Goal: Information Seeking & Learning: Find specific fact

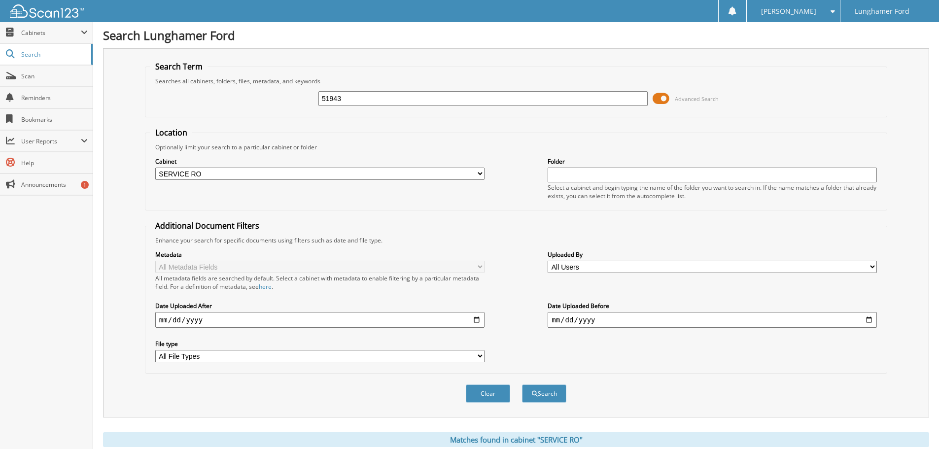
drag, startPoint x: 351, startPoint y: 96, endPoint x: 241, endPoint y: 98, distance: 110.5
click at [241, 98] on div "51943 Advanced Search" at bounding box center [516, 98] width 732 height 27
type input "53054"
click at [522, 385] on button "Search" at bounding box center [544, 394] width 44 height 18
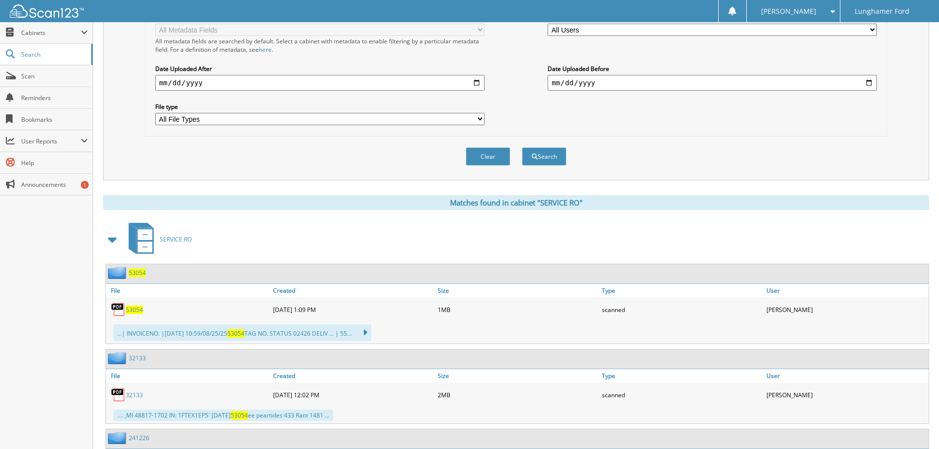
scroll to position [247, 0]
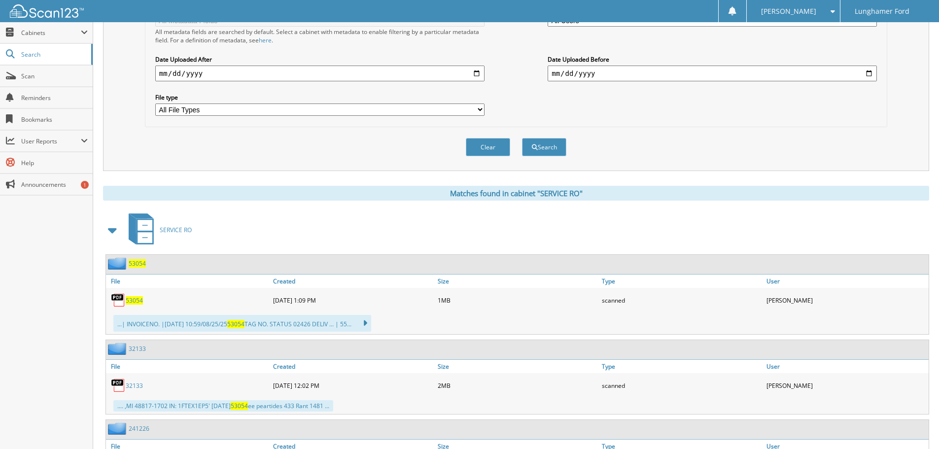
click at [132, 300] on span "53054" at bounding box center [134, 300] width 17 height 8
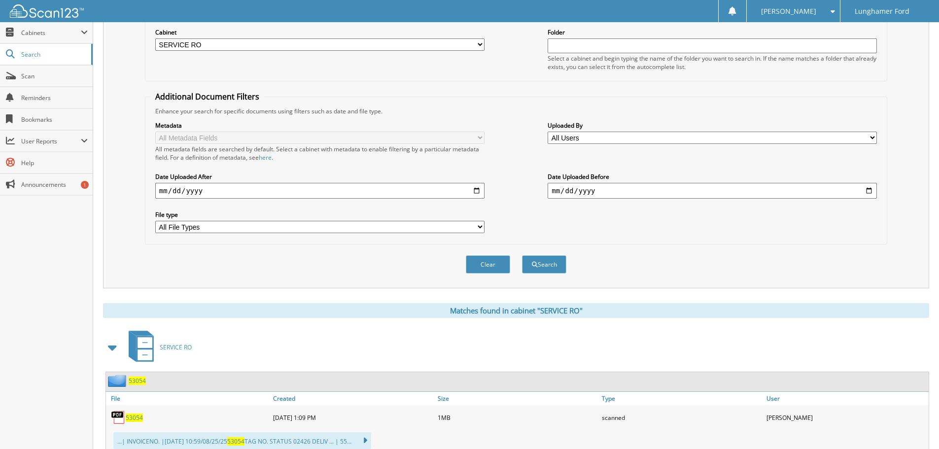
scroll to position [0, 0]
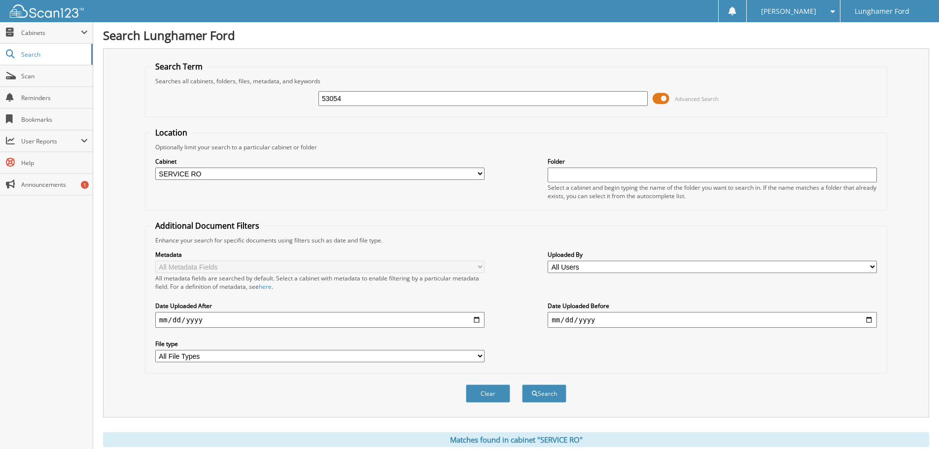
drag, startPoint x: 357, startPoint y: 100, endPoint x: 299, endPoint y: 100, distance: 57.7
click at [299, 100] on div "53054 Advanced Search" at bounding box center [516, 98] width 732 height 27
type input "52662"
click at [522, 385] on button "Search" at bounding box center [544, 394] width 44 height 18
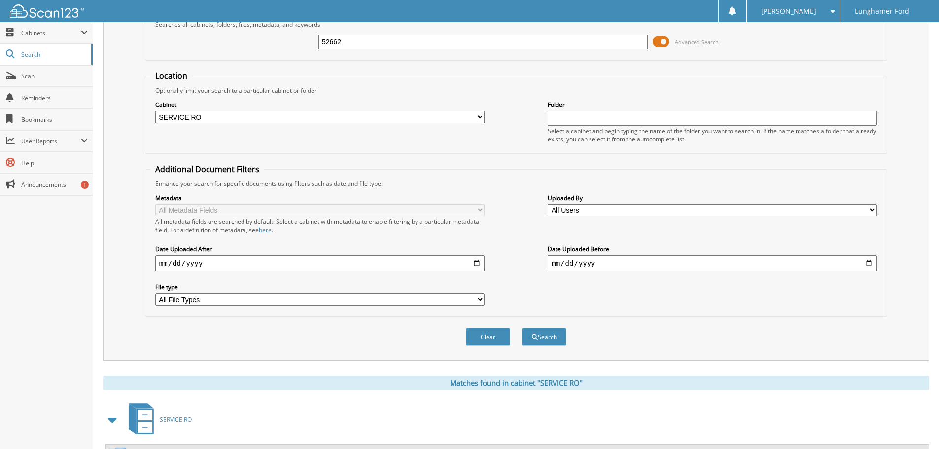
scroll to position [162, 0]
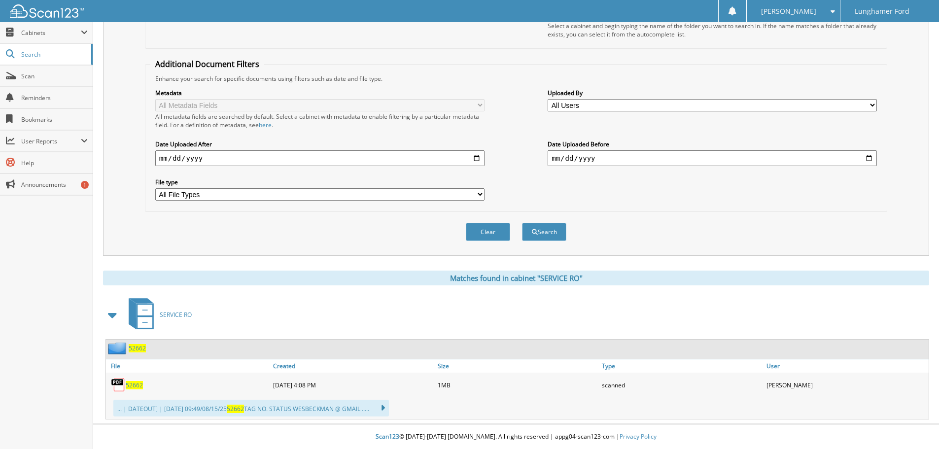
click at [139, 384] on span "52662" at bounding box center [134, 385] width 17 height 8
click at [131, 387] on span "52662" at bounding box center [134, 385] width 17 height 8
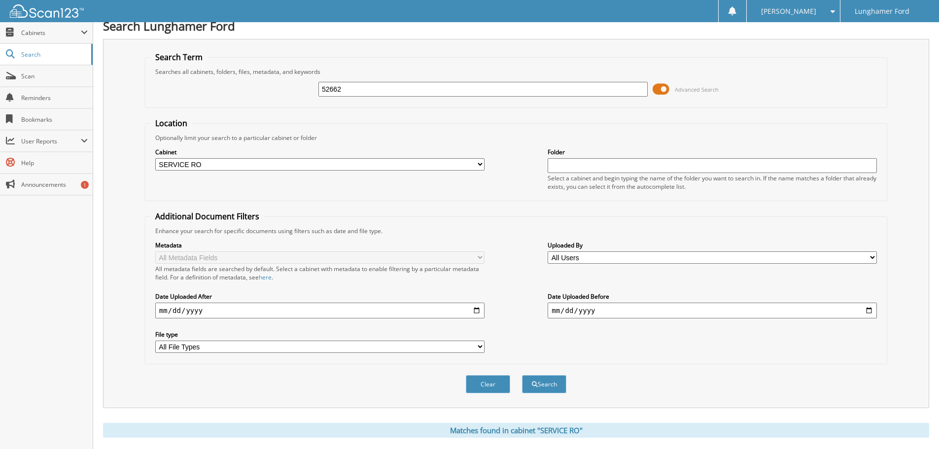
scroll to position [0, 0]
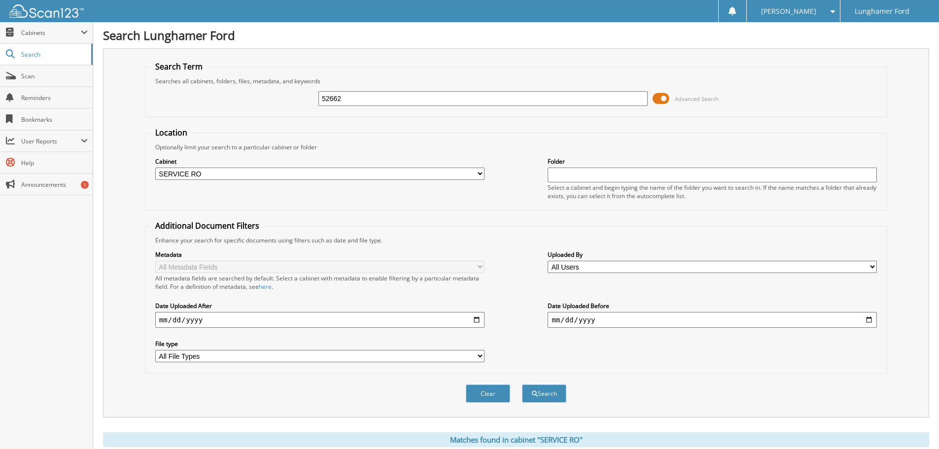
drag, startPoint x: 378, startPoint y: 100, endPoint x: 286, endPoint y: 99, distance: 92.2
click at [286, 99] on div "52662 Advanced Search" at bounding box center [516, 98] width 732 height 27
type input "MAHONEY"
click at [522, 385] on button "Search" at bounding box center [544, 394] width 44 height 18
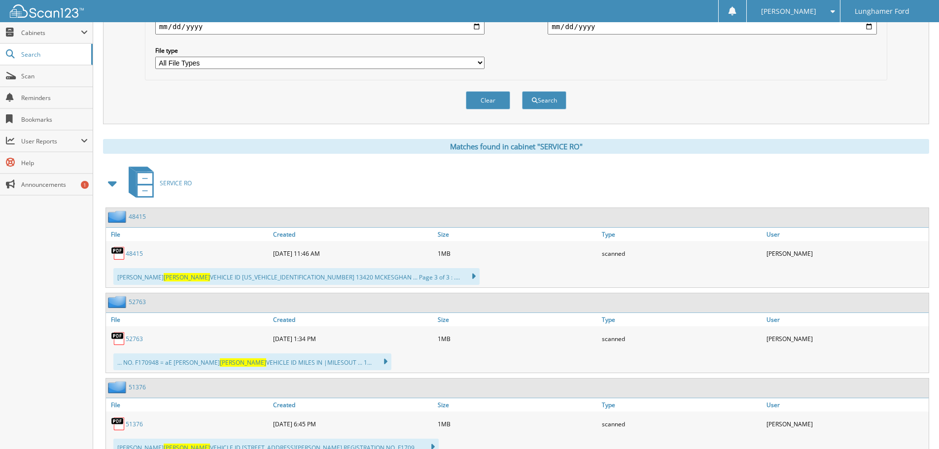
scroll to position [395, 0]
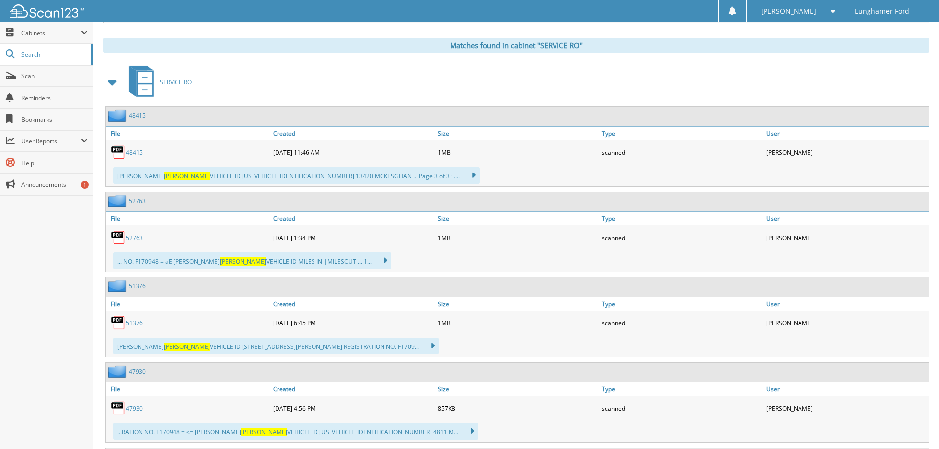
click at [164, 177] on span "MAHONEY" at bounding box center [187, 176] width 46 height 8
click at [164, 175] on span "MAHONEY" at bounding box center [187, 176] width 46 height 8
click at [133, 152] on link "48415" at bounding box center [134, 152] width 17 height 8
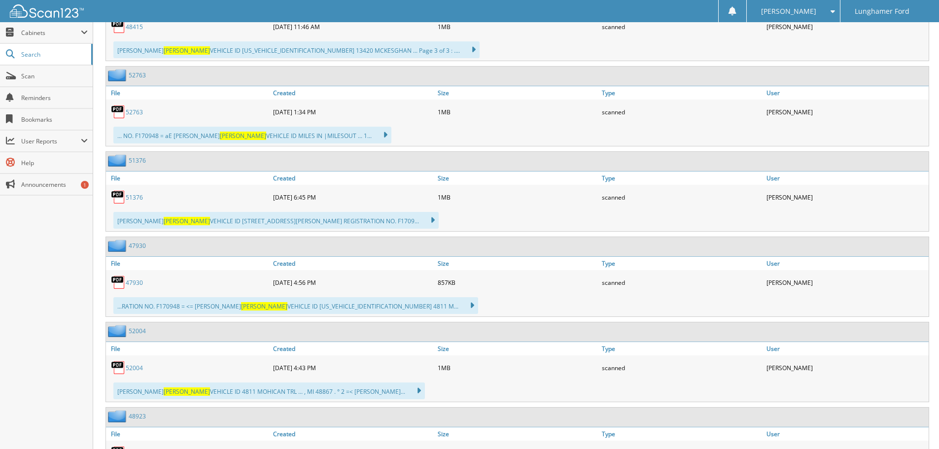
scroll to position [542, 0]
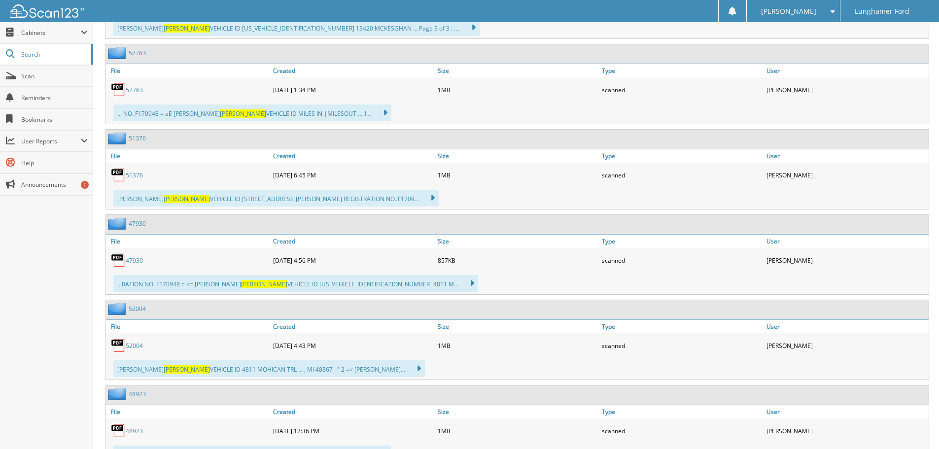
click at [135, 259] on link "47930" at bounding box center [134, 260] width 17 height 8
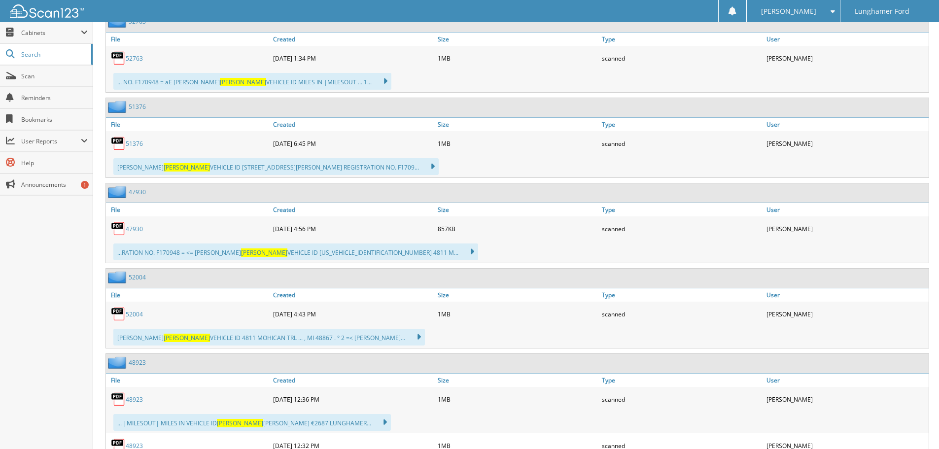
scroll to position [592, 0]
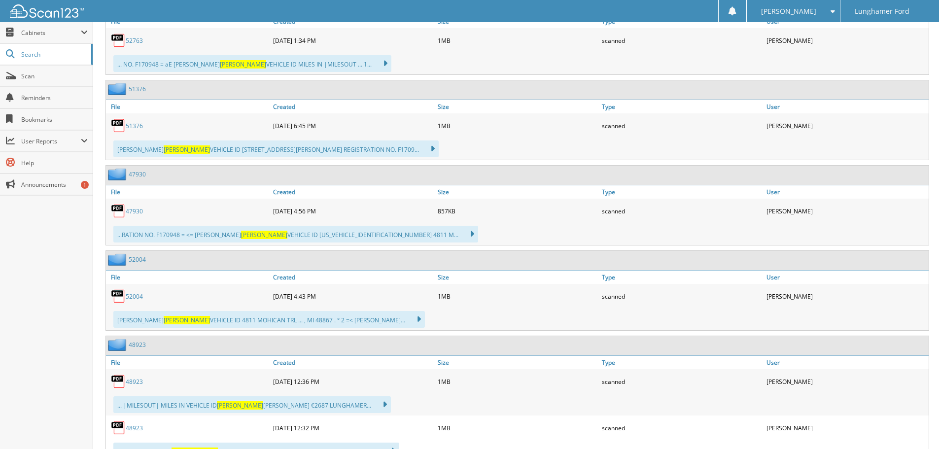
click at [137, 298] on link "52004" at bounding box center [134, 296] width 17 height 8
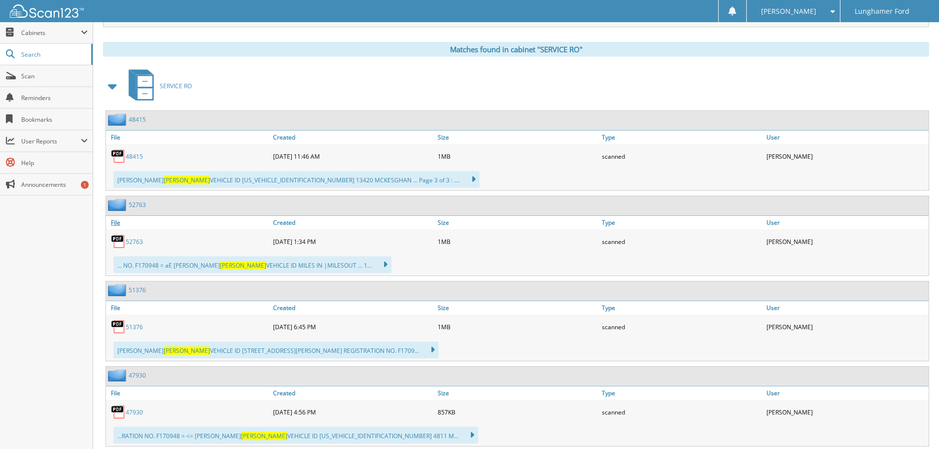
scroll to position [395, 0]
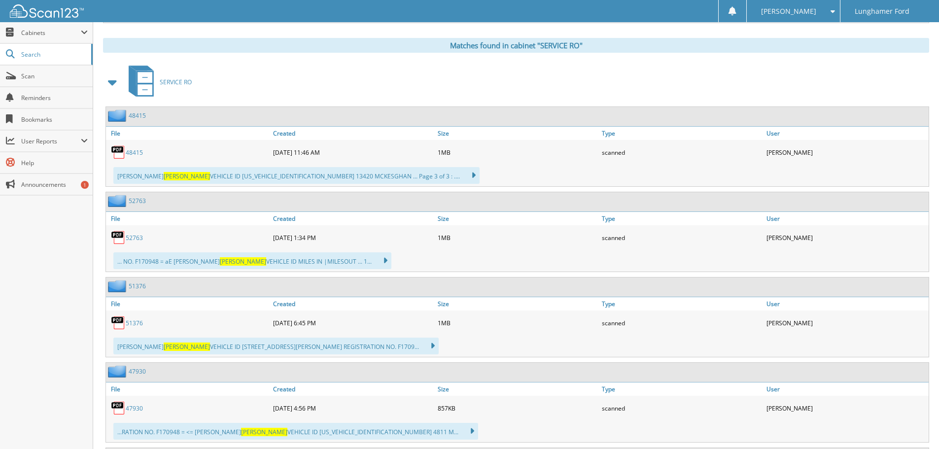
click at [133, 238] on link "52763" at bounding box center [134, 238] width 17 height 8
